Goal: Navigation & Orientation: Understand site structure

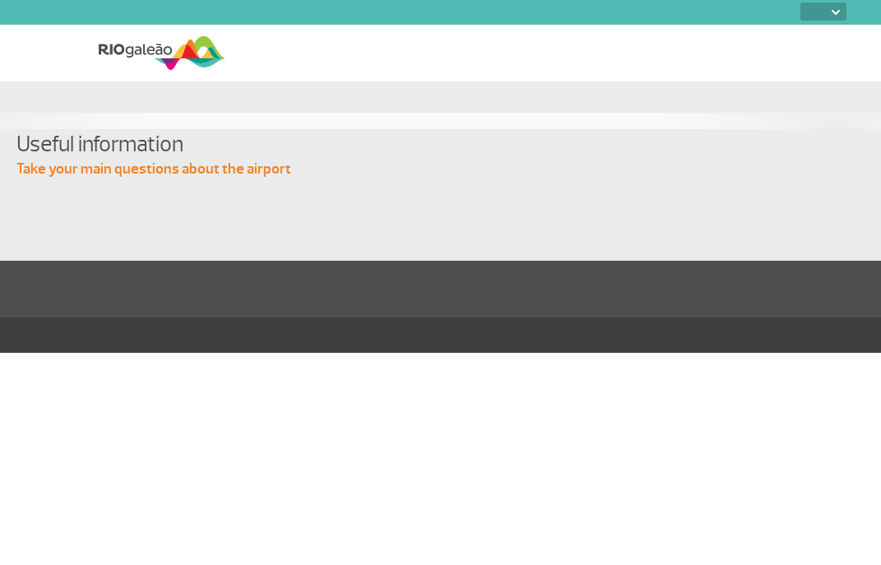
select select
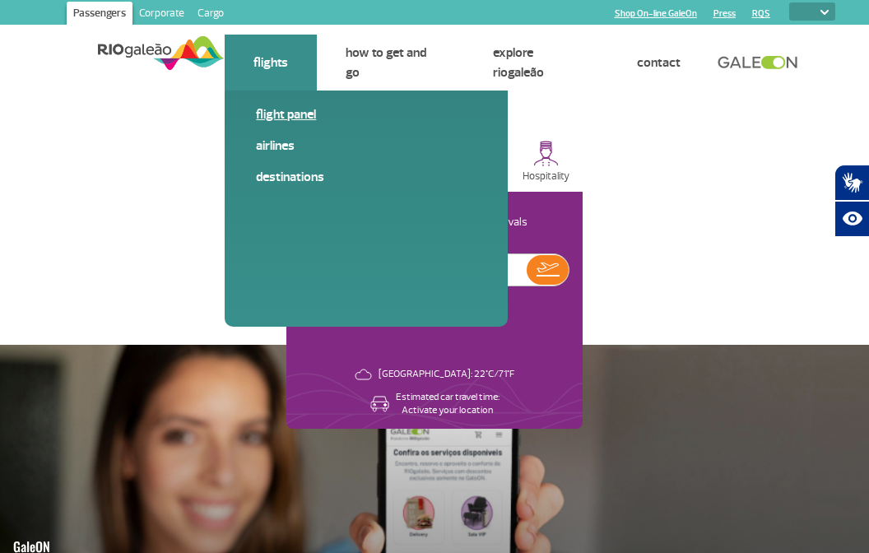
click at [281, 114] on link "Flight panel" at bounding box center [366, 114] width 220 height 18
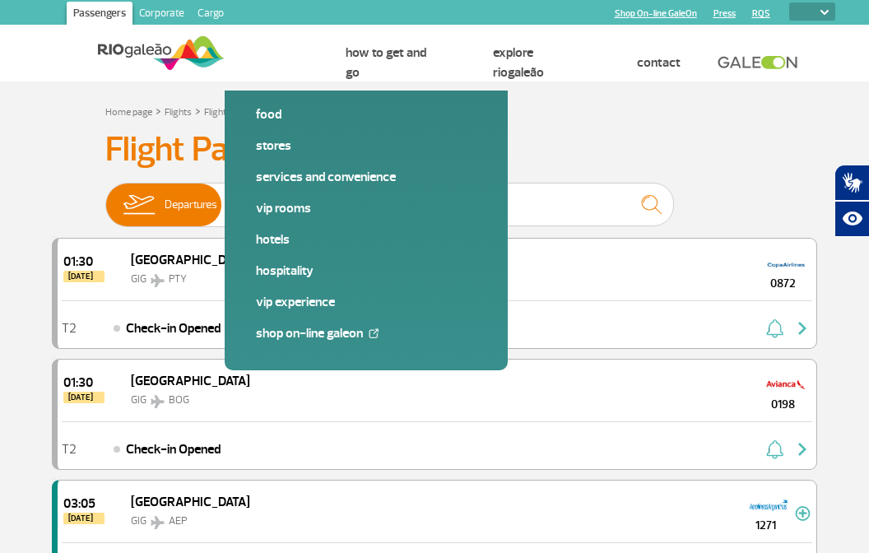
click at [170, 12] on link "Corporate" at bounding box center [161, 15] width 58 height 26
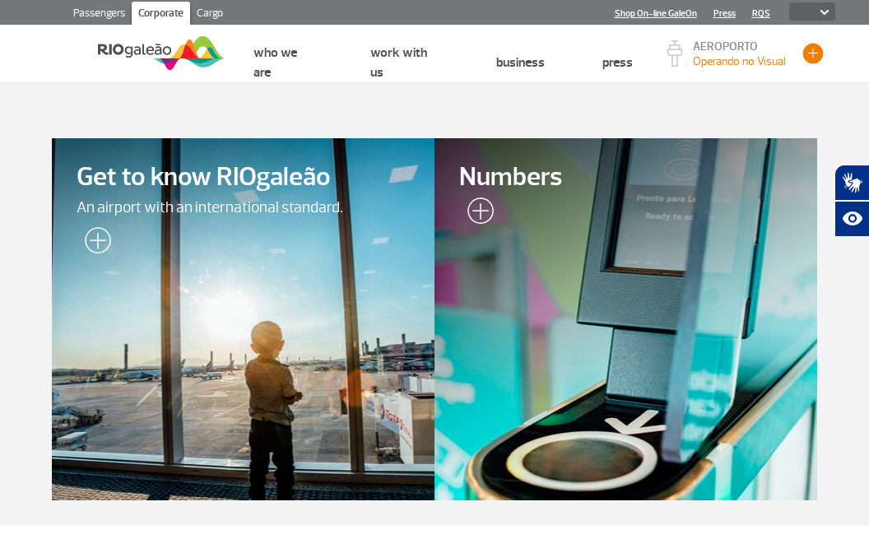
click at [810, 56] on button "button" at bounding box center [813, 53] width 25 height 25
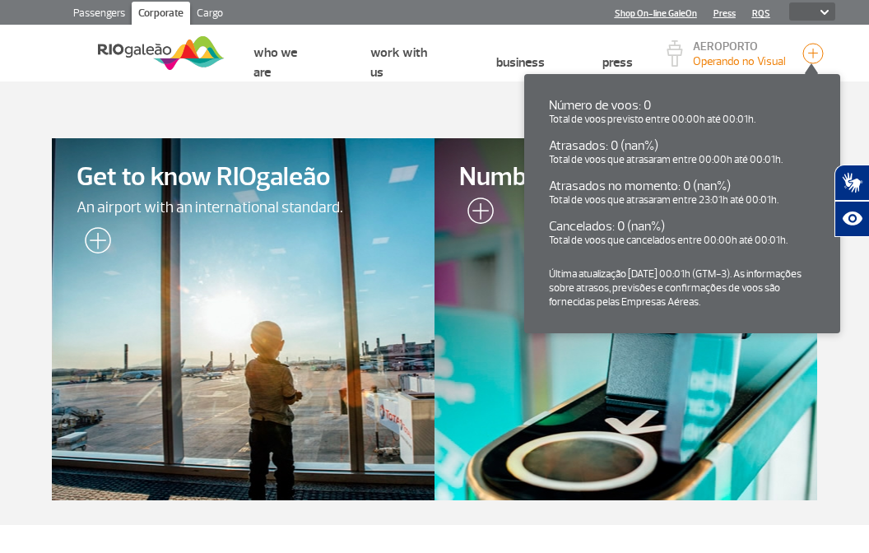
drag, startPoint x: 807, startPoint y: 50, endPoint x: 771, endPoint y: 67, distance: 40.1
click at [805, 50] on button "button" at bounding box center [813, 53] width 25 height 25
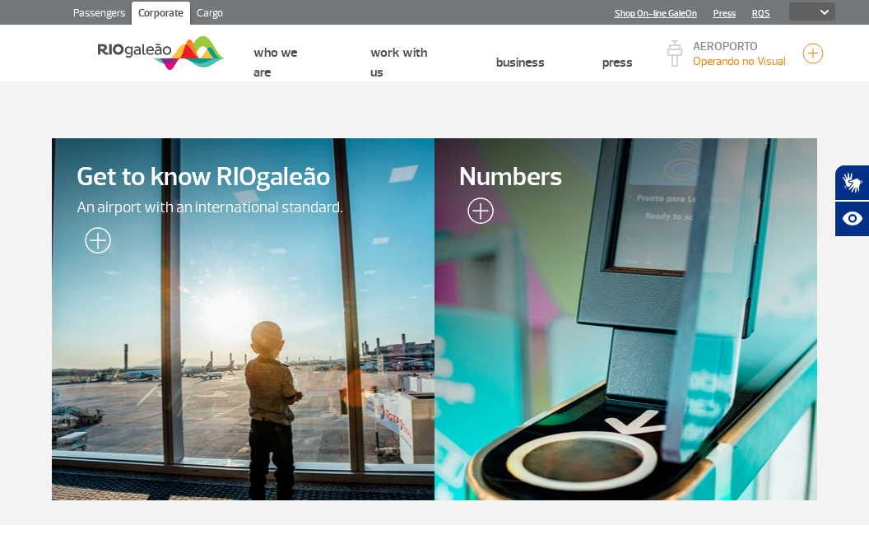
click at [109, 15] on link "Passengers" at bounding box center [99, 15] width 65 height 26
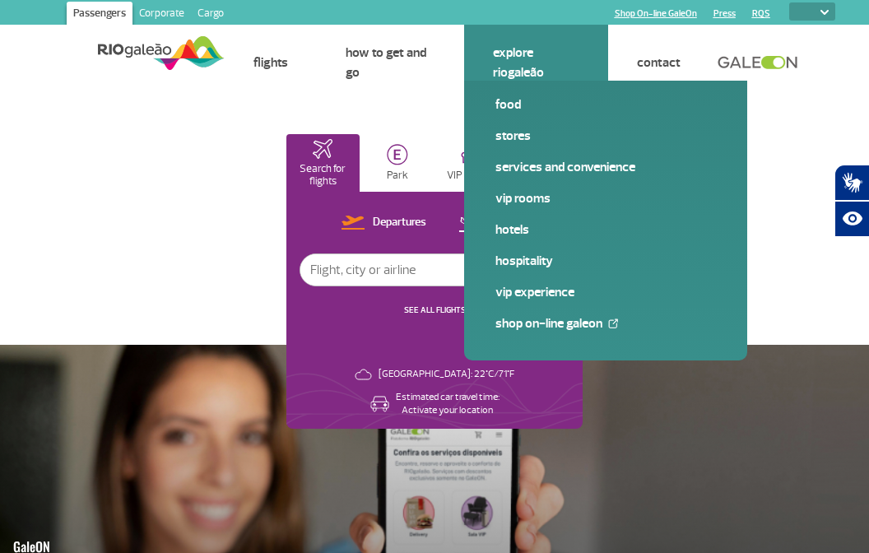
click at [525, 65] on link "Explore RIOgaleão" at bounding box center [518, 62] width 51 height 36
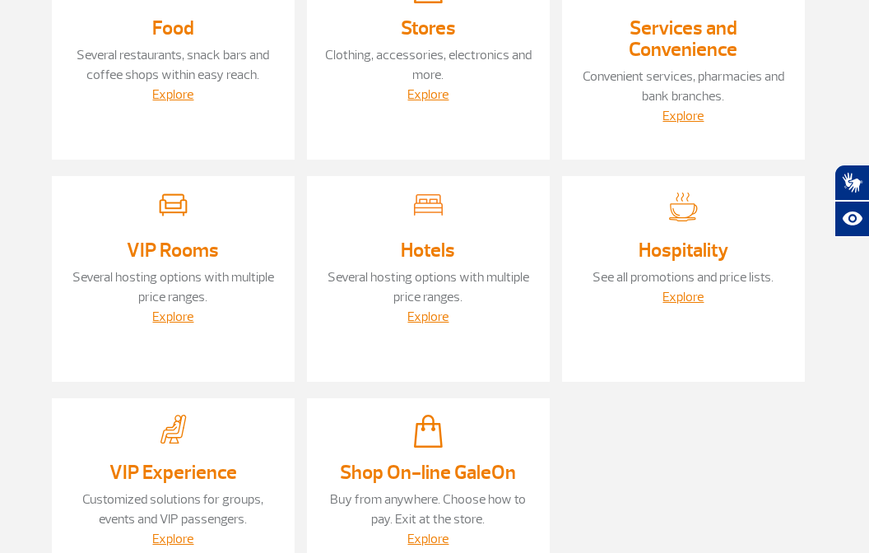
scroll to position [256, 0]
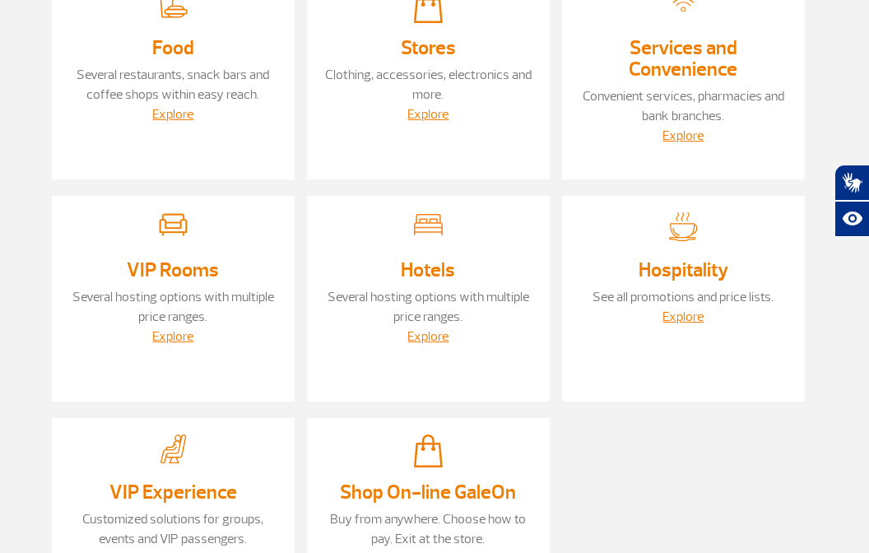
click at [694, 383] on div "Hospitality See all promotions and price lists. Explore" at bounding box center [683, 299] width 243 height 206
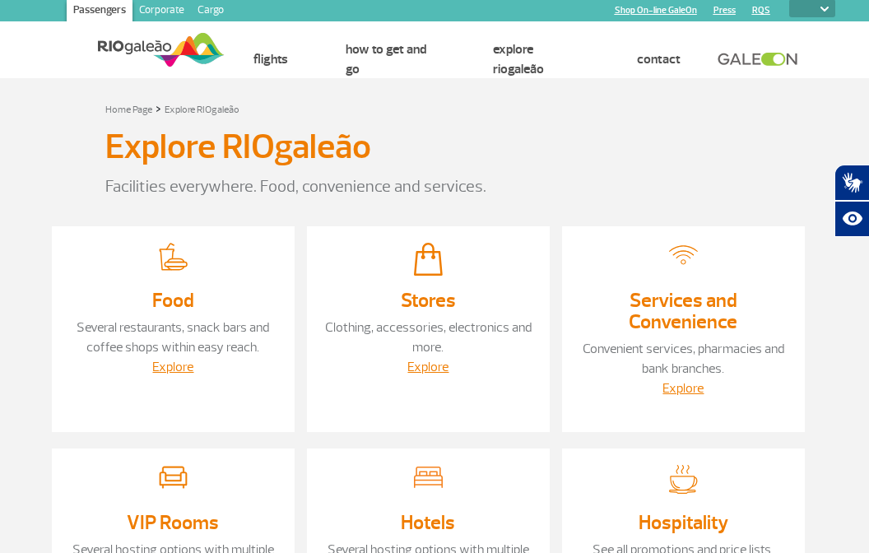
scroll to position [0, 0]
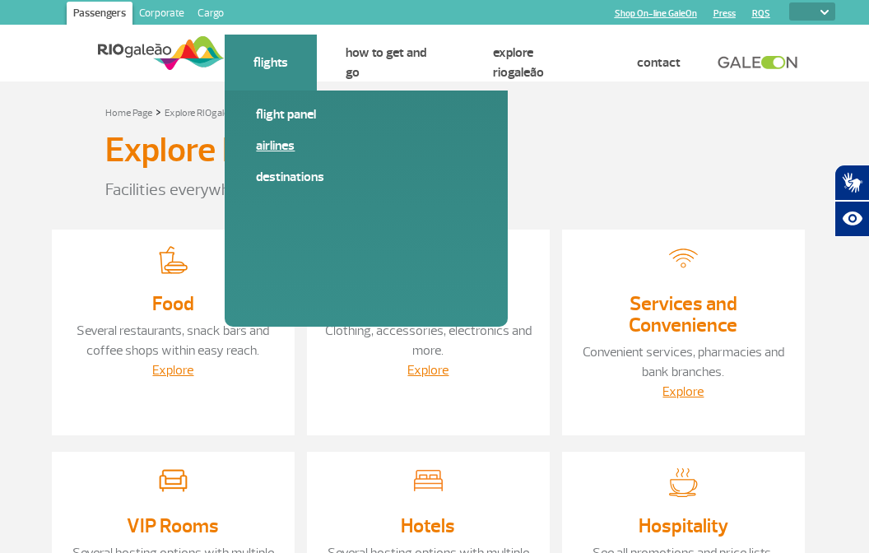
click at [273, 143] on link "Airlines" at bounding box center [366, 146] width 220 height 18
